Goal: Task Accomplishment & Management: Manage account settings

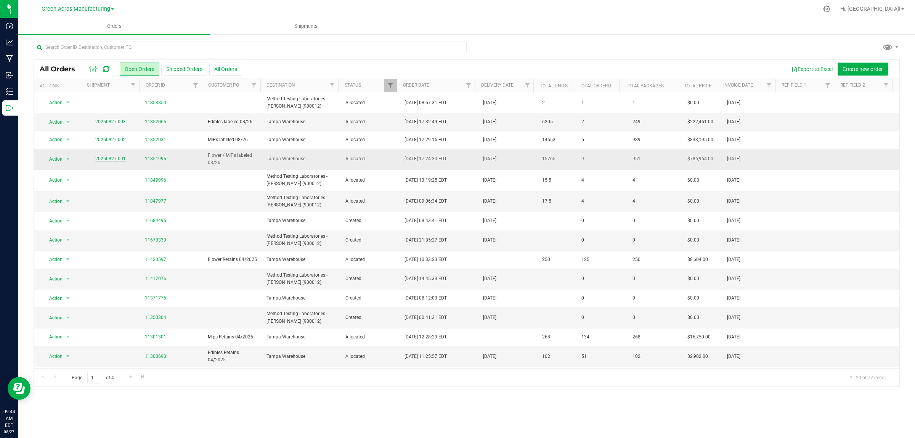
click at [107, 160] on link "20250827-001" at bounding box center [110, 158] width 30 height 5
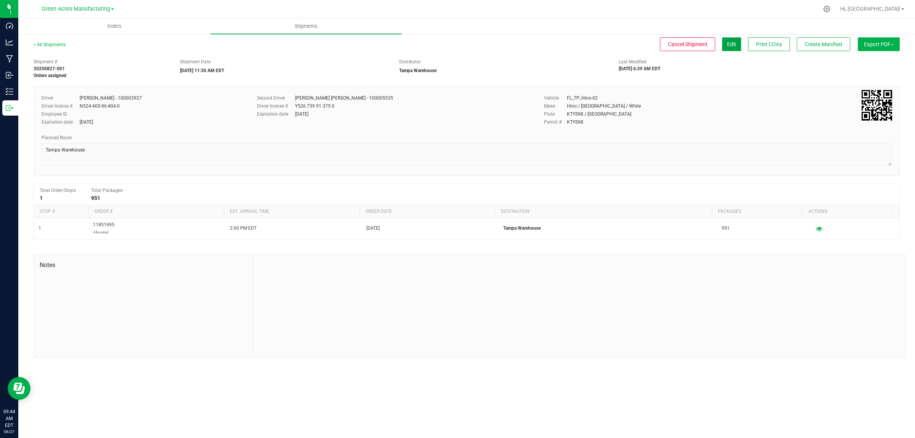
click at [735, 48] on button "Edit" at bounding box center [731, 44] width 19 height 14
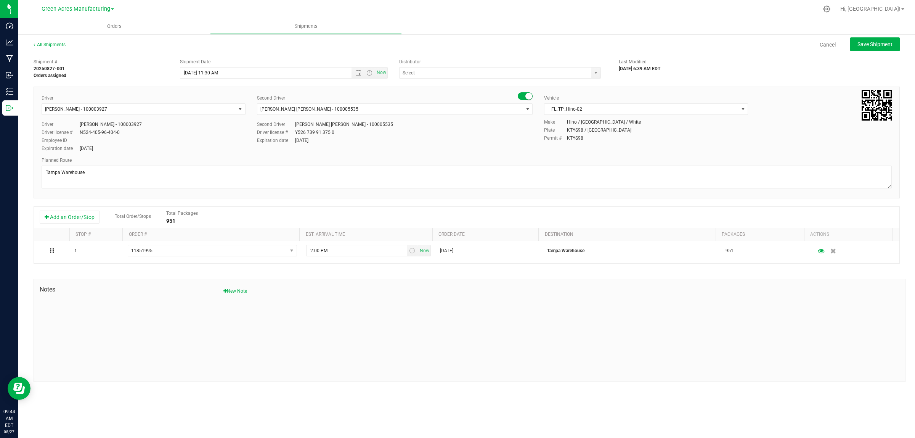
type input "Tampa Warehouse"
click at [877, 41] on span "Save Shipment" at bounding box center [874, 44] width 35 height 6
type input "[DATE] 3:30 PM"
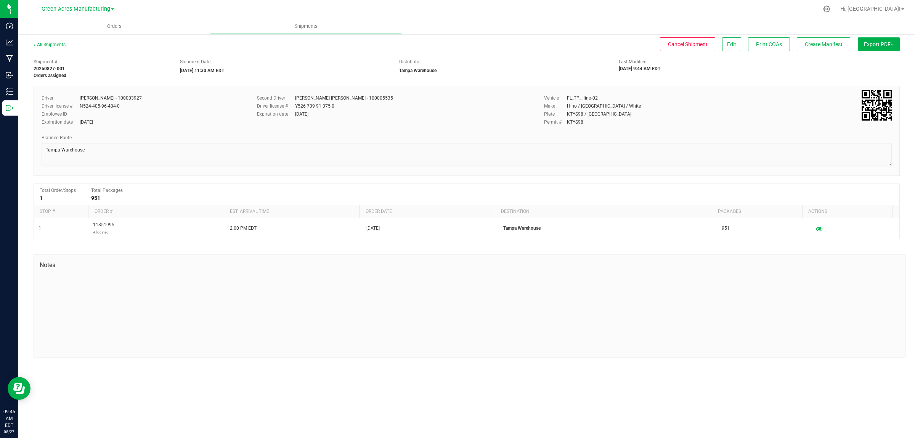
click at [883, 39] on button "Export PDF" at bounding box center [879, 44] width 42 height 14
click at [873, 71] on span "Manifest by Lot" at bounding box center [859, 72] width 32 height 5
